Goal: Task Accomplishment & Management: Complete application form

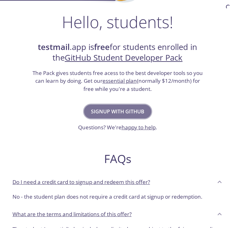
click at [118, 114] on span "Signup with GitHub" at bounding box center [117, 111] width 53 height 9
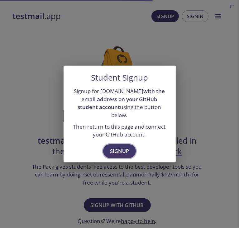
click at [119, 144] on button "Signup" at bounding box center [119, 151] width 33 height 14
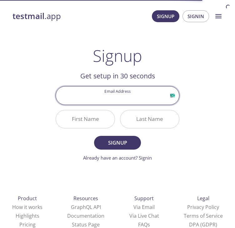
click at [105, 100] on input "Email Address" at bounding box center [117, 95] width 123 height 18
type input "a"
type input "saisu@gmail.com"
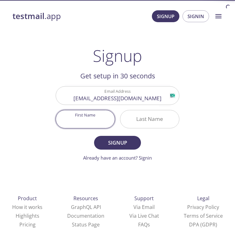
click at [90, 116] on input "First Name" at bounding box center [85, 119] width 59 height 18
type input "Saspsaj"
click at [142, 118] on input "s" at bounding box center [149, 119] width 59 height 18
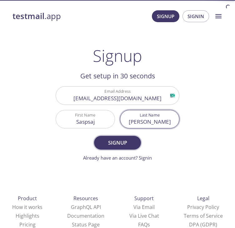
type input "saju"
click at [117, 140] on span "Signup" at bounding box center [117, 142] width 33 height 9
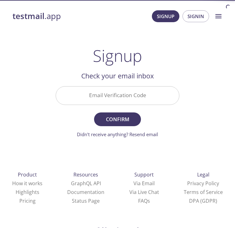
click at [136, 91] on input "Email Verification Code" at bounding box center [117, 95] width 123 height 18
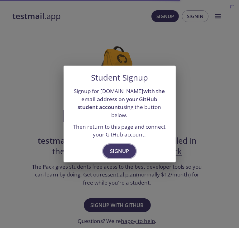
click at [127, 147] on span "Signup" at bounding box center [119, 151] width 19 height 9
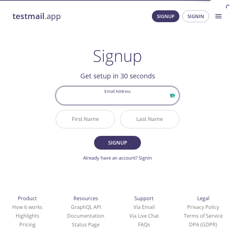
click at [174, 96] on input "Email Address" at bounding box center [117, 95] width 123 height 18
click at [173, 96] on input "Email Address" at bounding box center [117, 95] width 123 height 18
click at [95, 124] on input "First Name" at bounding box center [85, 119] width 59 height 18
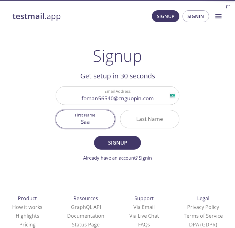
type input "Saa"
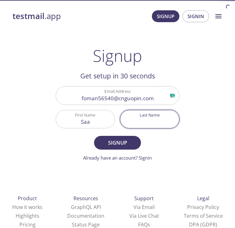
click at [140, 124] on input "Last Name" at bounding box center [149, 119] width 59 height 18
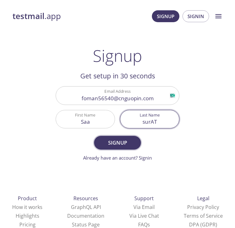
type input "surAT"
click at [129, 141] on span "Signup" at bounding box center [117, 142] width 33 height 9
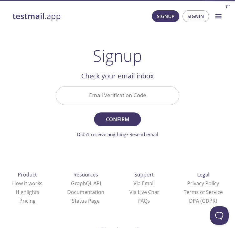
click at [155, 100] on input "Email Verification Code" at bounding box center [117, 95] width 123 height 18
click at [172, 111] on form "Email Verification Code Confirm Didn't receive anything? Resend email" at bounding box center [118, 112] width 124 height 52
click at [103, 98] on input "Email Verification Code" at bounding box center [117, 95] width 123 height 18
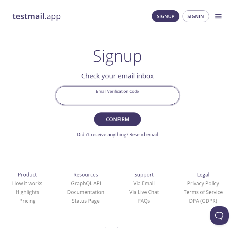
paste input "AG5X7VS"
type input "AG5X7VS"
click at [132, 115] on span "Confirm" at bounding box center [117, 119] width 33 height 9
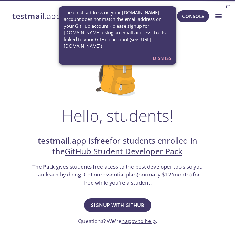
click at [168, 55] on span "Dismiss" at bounding box center [162, 58] width 18 height 8
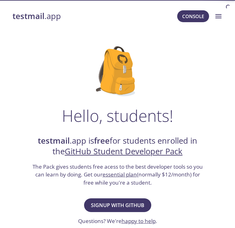
scroll to position [62, 0]
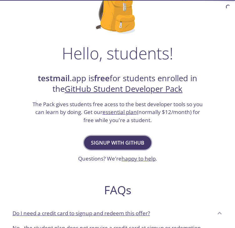
click at [127, 139] on span "Signup with GitHub" at bounding box center [117, 142] width 53 height 9
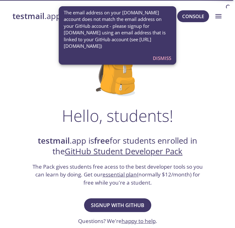
click at [110, 48] on span "The email address on your [DOMAIN_NAME] account does not match the email addres…" at bounding box center [117, 29] width 107 height 40
click at [167, 55] on span "Dismiss" at bounding box center [162, 58] width 18 height 8
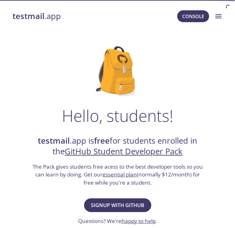
click at [216, 12] on icon "menu" at bounding box center [218, 16] width 8 height 8
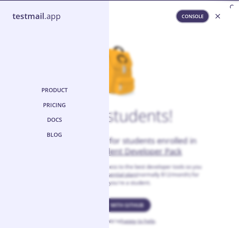
click at [199, 12] on span "Console" at bounding box center [193, 16] width 22 height 8
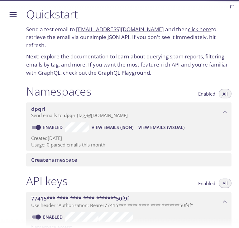
click at [18, 9] on button "Menu" at bounding box center [13, 14] width 16 height 16
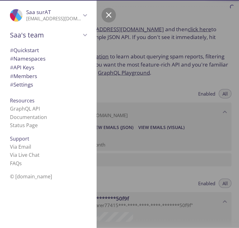
click at [30, 177] on span "© [DOMAIN_NAME]" at bounding box center [31, 176] width 42 height 7
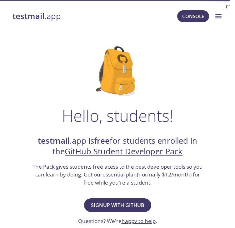
click at [215, 17] on icon "menu" at bounding box center [218, 16] width 8 height 8
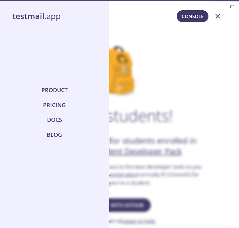
click at [52, 8] on div "testmail .app Product Pricing Docs Blog Console Console" at bounding box center [117, 16] width 220 height 20
click at [195, 14] on span "Console" at bounding box center [193, 16] width 22 height 8
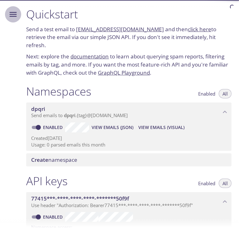
click at [10, 10] on icon "Menu" at bounding box center [12, 14] width 9 height 9
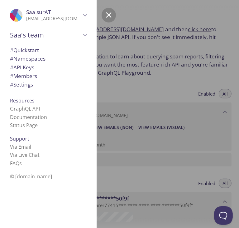
click at [53, 19] on p "foman56540@cnguopin.com" at bounding box center [53, 19] width 55 height 6
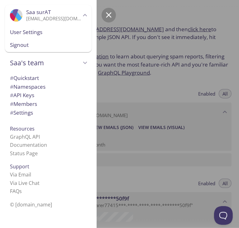
click at [46, 47] on span "Signout" at bounding box center [48, 45] width 77 height 8
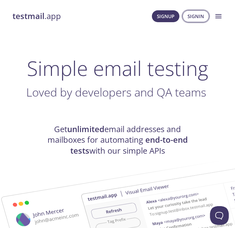
click at [186, 17] on button "Signin" at bounding box center [195, 16] width 27 height 12
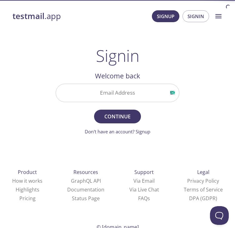
click at [119, 97] on input "Email Address" at bounding box center [117, 93] width 123 height 18
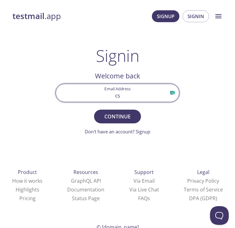
type input "cs24m119@iittp.ac.in"
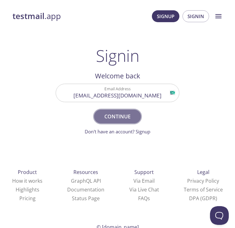
click at [115, 117] on span "Continue" at bounding box center [117, 116] width 33 height 9
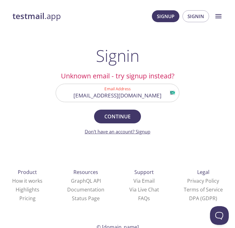
click at [138, 130] on link "Don't have an account? Signup" at bounding box center [118, 131] width 66 height 6
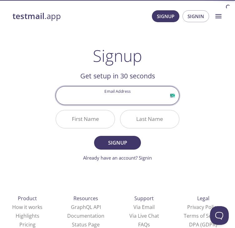
click at [113, 100] on input "Email Address" at bounding box center [117, 95] width 123 height 18
type input "cs24m119@iittp.ac.in"
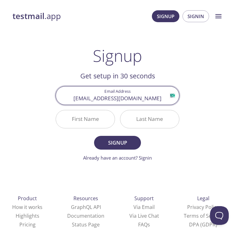
click at [91, 120] on input "First Name" at bounding box center [85, 119] width 59 height 18
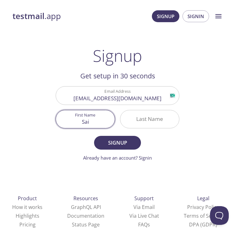
type input "Sai"
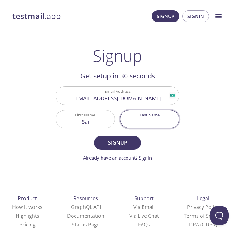
click at [135, 122] on input "Last Name" at bounding box center [149, 119] width 59 height 18
type input "suru"
drag, startPoint x: 129, startPoint y: 144, endPoint x: 117, endPoint y: 138, distance: 12.8
click at [120, 140] on span "Signup" at bounding box center [117, 142] width 33 height 9
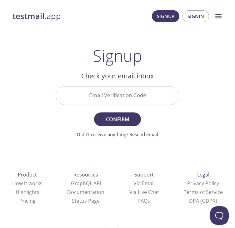
click at [130, 94] on input "Email Verification Code" at bounding box center [117, 95] width 123 height 18
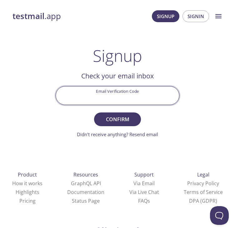
paste input "EPJ7JS6"
type input "EPJ7JS6"
click at [129, 120] on span "Confirm" at bounding box center [117, 119] width 33 height 9
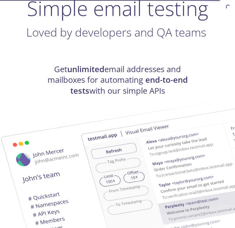
scroll to position [62, 0]
